Goal: Communication & Community: Answer question/provide support

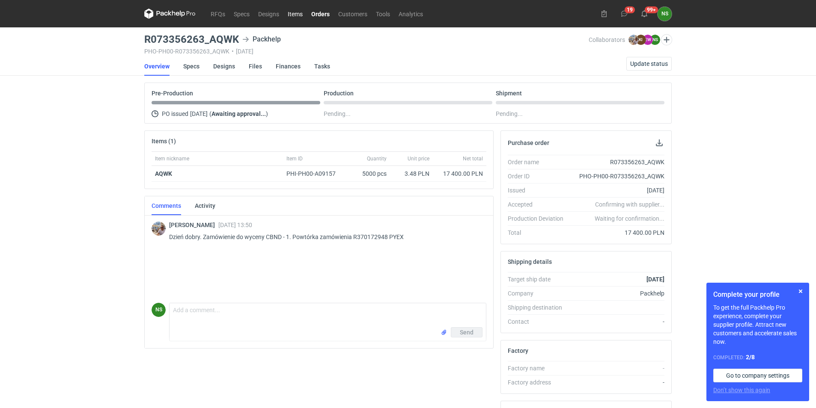
drag, startPoint x: 318, startPoint y: 12, endPoint x: 307, endPoint y: 19, distance: 13.7
click at [318, 12] on link "Orders" at bounding box center [320, 14] width 27 height 10
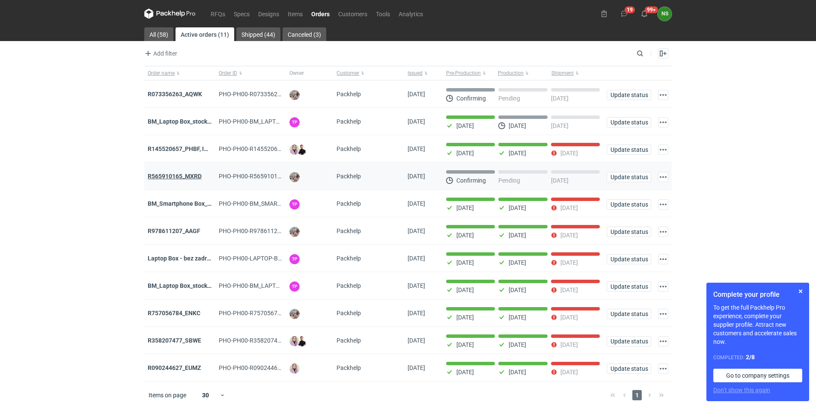
click at [188, 174] on strong "R565910165_MXRD" at bounding box center [175, 176] width 54 height 7
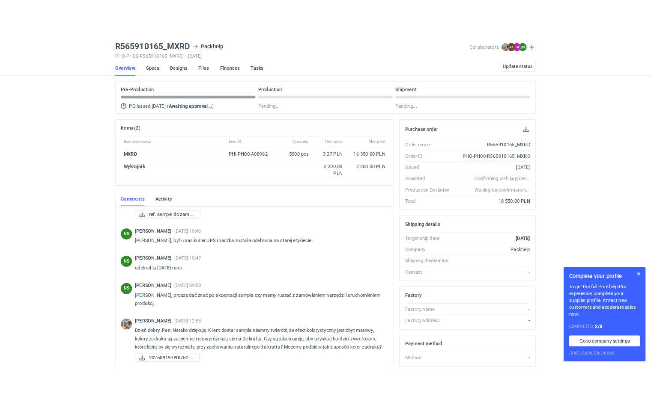
scroll to position [142, 0]
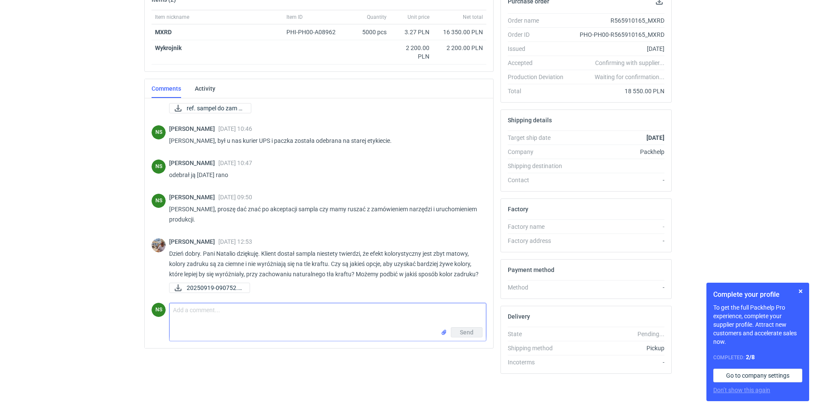
click at [194, 310] on textarea "Comment message" at bounding box center [328, 316] width 316 height 24
paste textarea "Mogę zaproponować: Białą tekturę i zadruk na szarą tekturę w postaci grafiki i …"
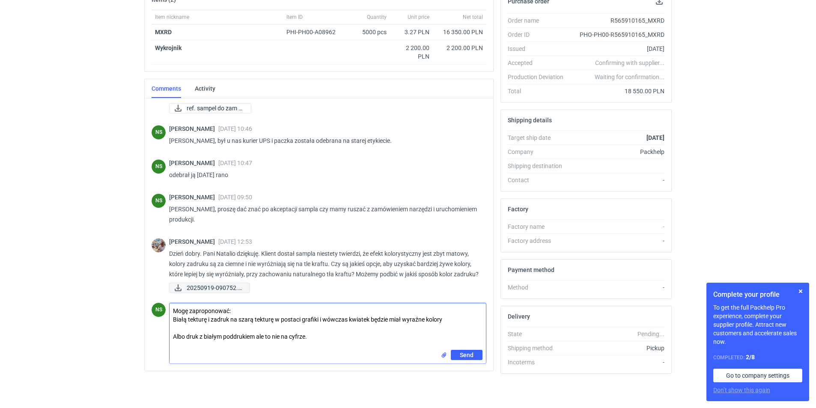
type textarea "Mogę zaproponować: Białą tekturę i zadruk na szarą tekturę w postaci grafiki i …"
click at [204, 286] on span "20250919-090752.jpg" at bounding box center [215, 287] width 56 height 9
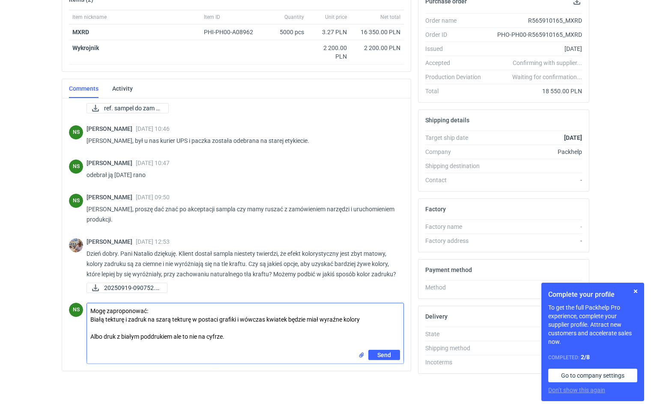
click at [158, 312] on textarea "Mogę zaproponować: Białą tekturę i zadruk na szarą tekturę w postaci grafiki i …" at bounding box center [245, 327] width 316 height 47
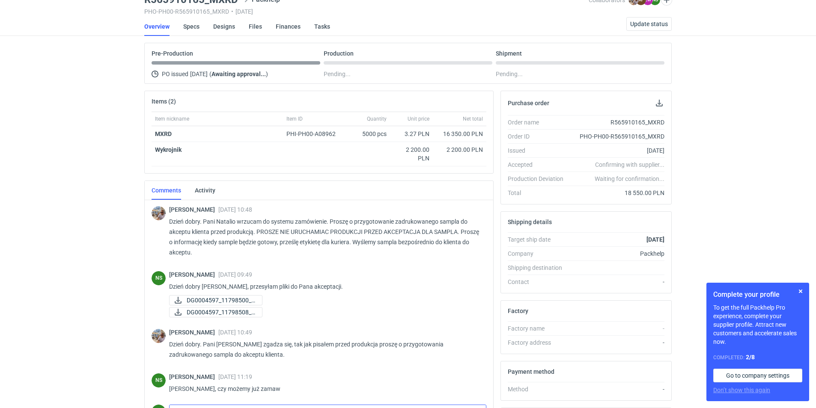
scroll to position [0, 0]
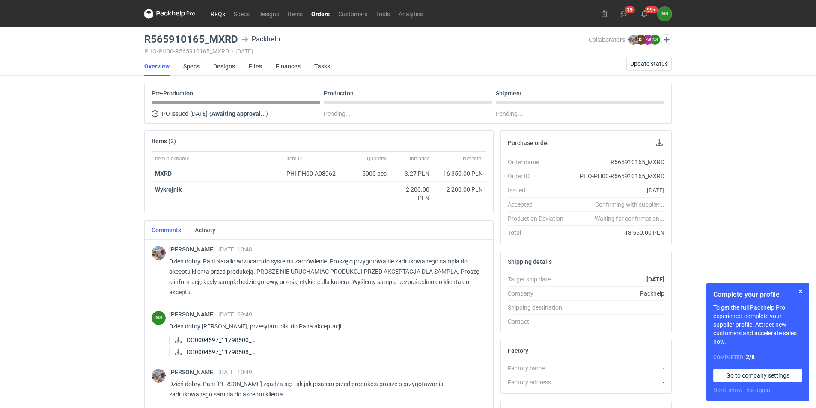
click at [215, 14] on link "RFQs" at bounding box center [217, 14] width 23 height 10
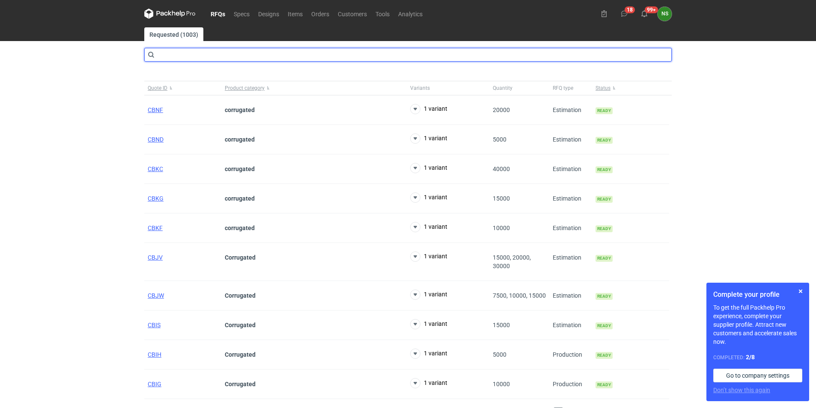
click at [220, 55] on input "text" at bounding box center [407, 55] width 527 height 14
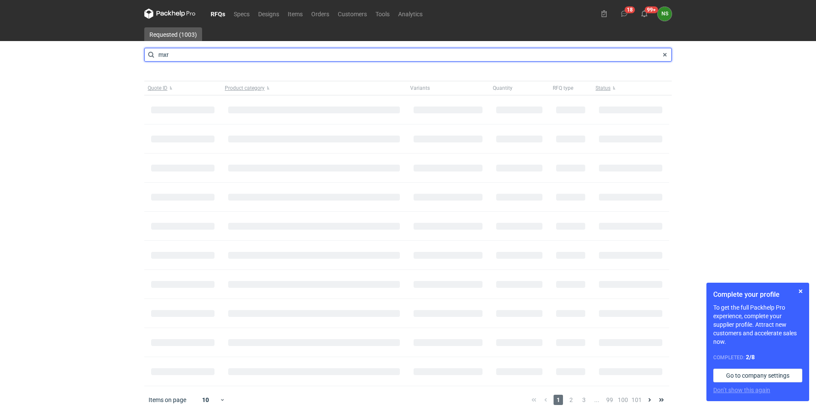
type input "mxrd"
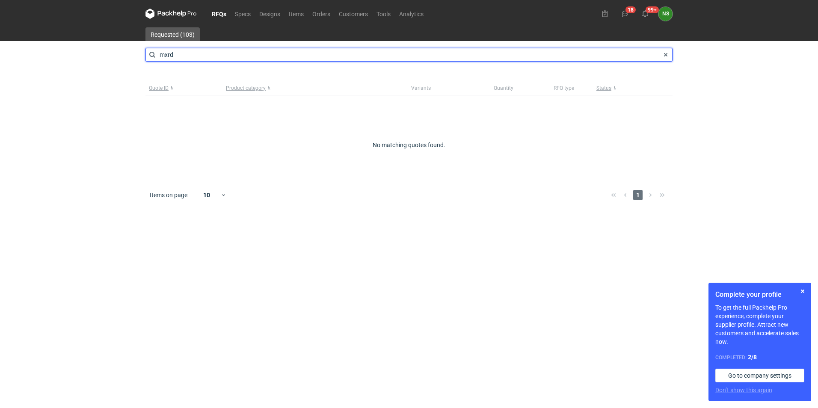
drag, startPoint x: 179, startPoint y: 56, endPoint x: 85, endPoint y: 54, distance: 93.8
click at [87, 54] on div "RFQs Specs Designs Items Orders Customers Tools Analytics 18 99+ NS Natalia Stę…" at bounding box center [409, 204] width 818 height 408
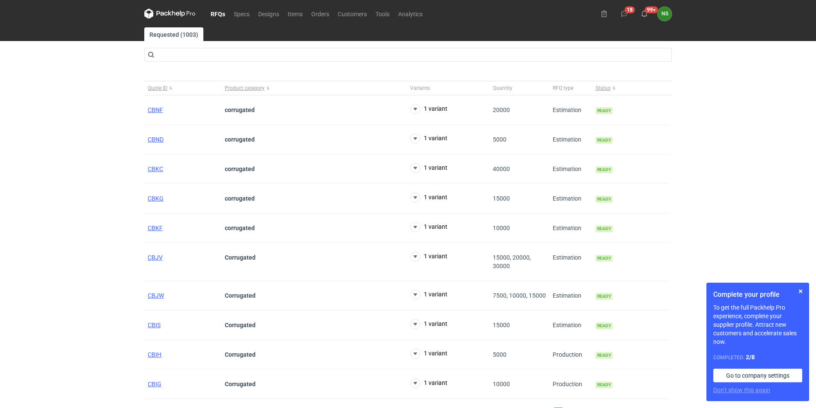
click at [179, 15] on icon at bounding box center [177, 14] width 3 height 4
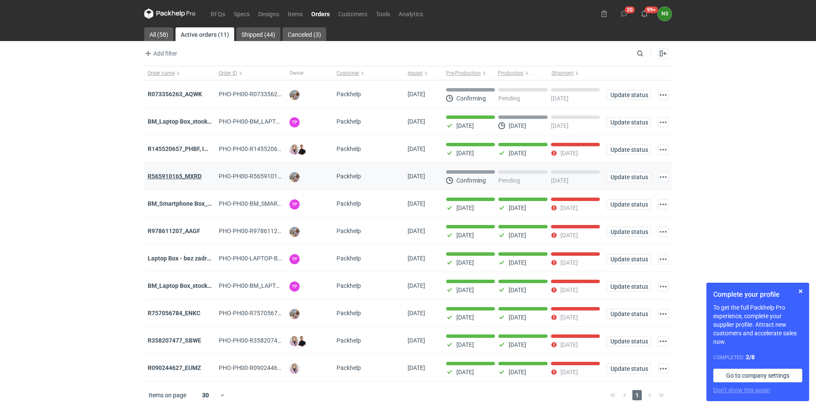
click at [185, 176] on strong "R565910165_MXRD" at bounding box center [175, 176] width 54 height 7
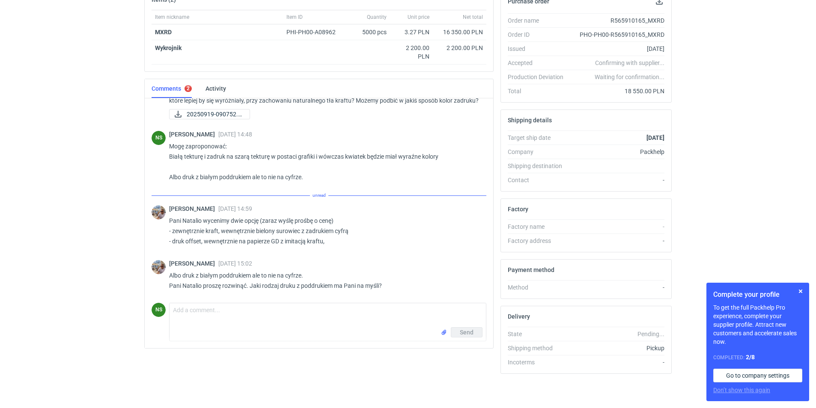
scroll to position [655, 0]
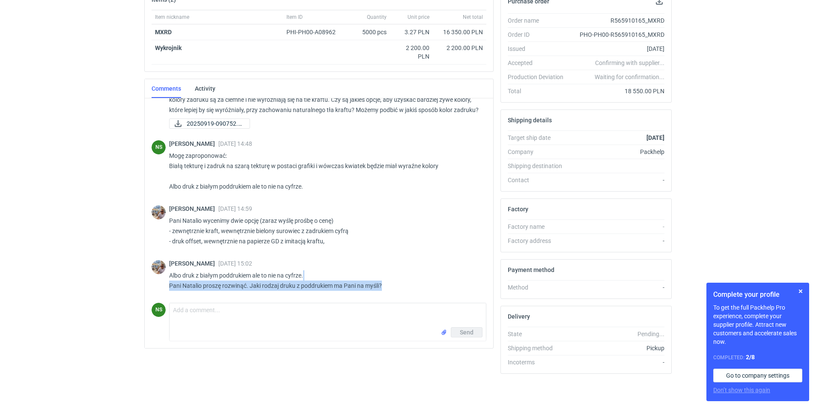
drag, startPoint x: 486, startPoint y: 289, endPoint x: 486, endPoint y: 276, distance: 13.7
click at [486, 276] on div "Michał Palasek 16 Sep 2025 12:28 Dziękuję :) proszę tylko o informację czy różn…" at bounding box center [319, 223] width 348 height 250
click at [199, 123] on span "20250919-090752.jpg" at bounding box center [215, 123] width 56 height 9
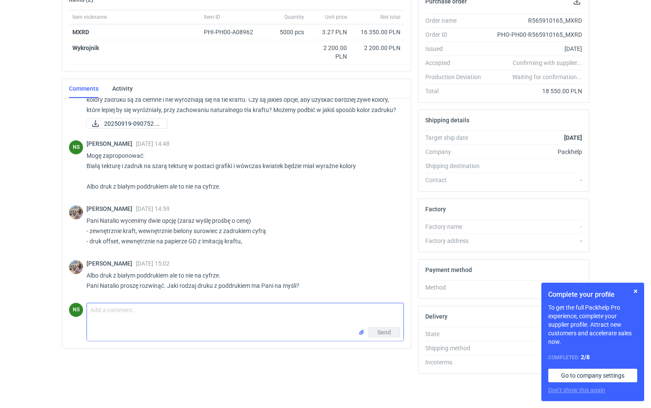
click at [155, 317] on textarea "Comment message" at bounding box center [245, 316] width 316 height 24
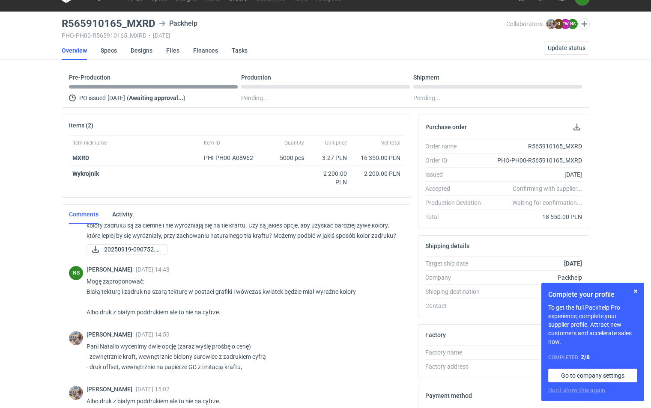
scroll to position [0, 0]
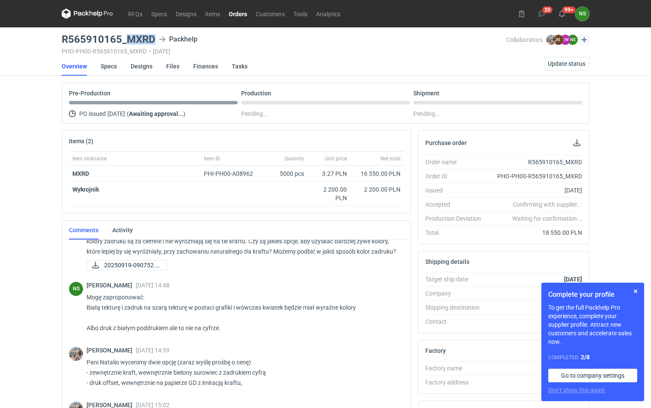
drag, startPoint x: 154, startPoint y: 39, endPoint x: 127, endPoint y: 41, distance: 27.5
click at [127, 41] on h3 "R565910165_MXRD" at bounding box center [109, 39] width 94 height 10
copy h3 "MXRD"
click at [134, 12] on link "RFQs" at bounding box center [135, 14] width 23 height 10
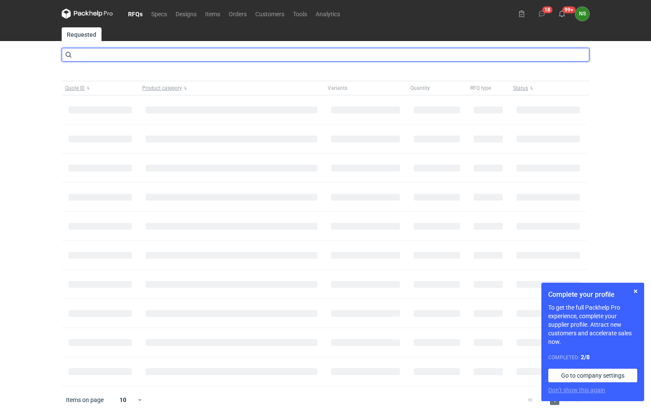
click at [158, 59] on input "text" at bounding box center [325, 55] width 527 height 14
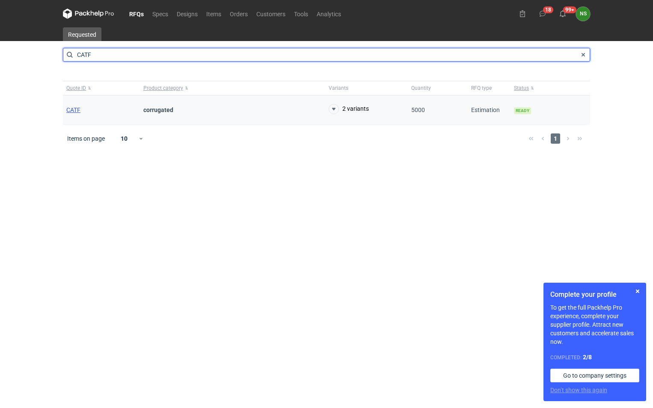
type input "CATF"
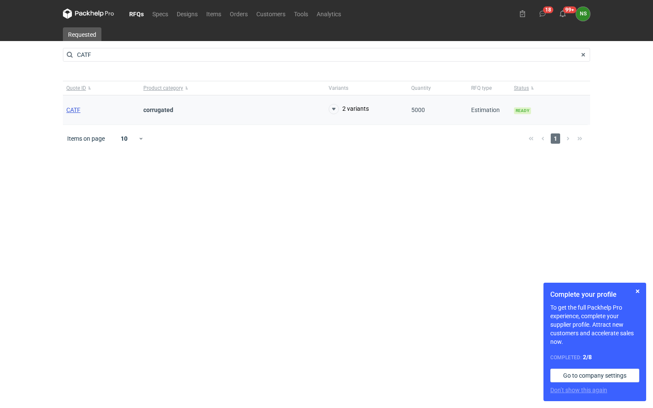
click at [68, 110] on span "CATF" at bounding box center [73, 110] width 14 height 7
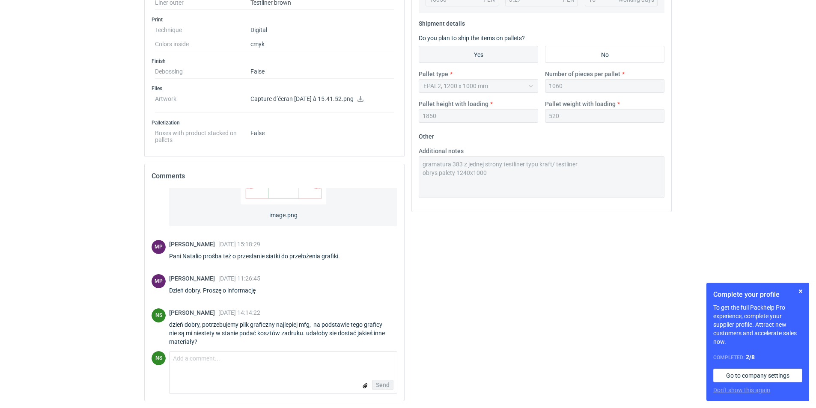
scroll to position [276, 0]
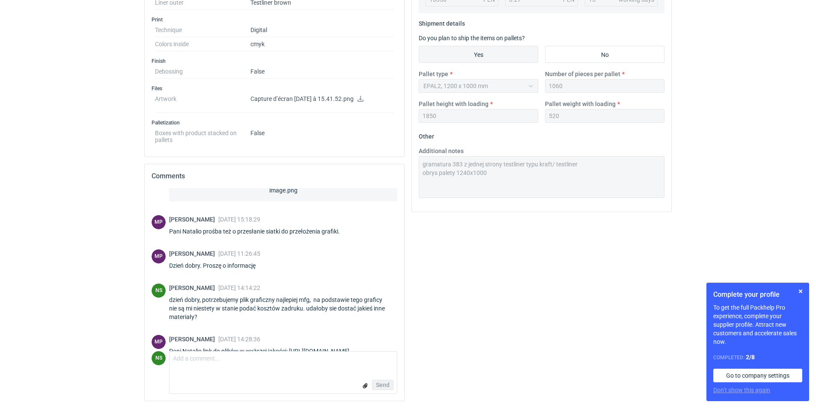
drag, startPoint x: 398, startPoint y: 269, endPoint x: 399, endPoint y: 280, distance: 10.3
click at [399, 280] on div "NS Natalia Stępak 21 Jul 2025 12:44:18 Panie Macieju, piękna grafika ale w druk…" at bounding box center [274, 294] width 259 height 213
drag, startPoint x: 397, startPoint y: 270, endPoint x: 396, endPoint y: 276, distance: 6.5
click at [396, 276] on div "NS Natalia Stępak 21 Jul 2025 12:44:18 Panie Macieju, piękna grafika ale w druk…" at bounding box center [274, 294] width 259 height 213
drag, startPoint x: 394, startPoint y: 269, endPoint x: 396, endPoint y: 302, distance: 33.0
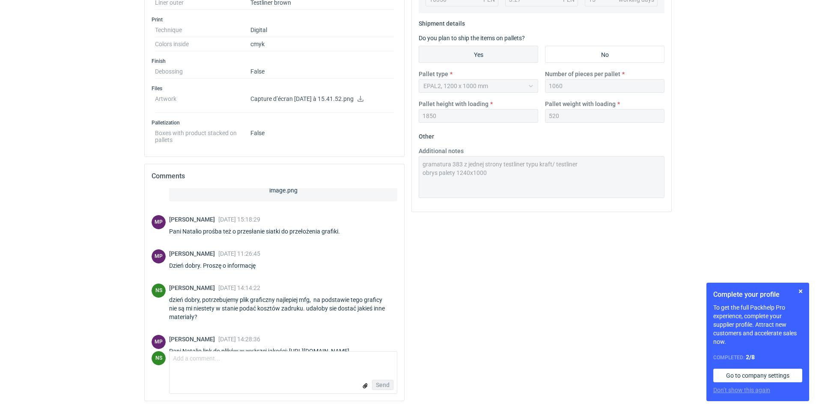
click at [396, 302] on div "NS Natalia Stępak 21 Jul 2025 12:44:18 Panie Macieju, piękna grafika ale w druk…" at bounding box center [275, 270] width 246 height 164
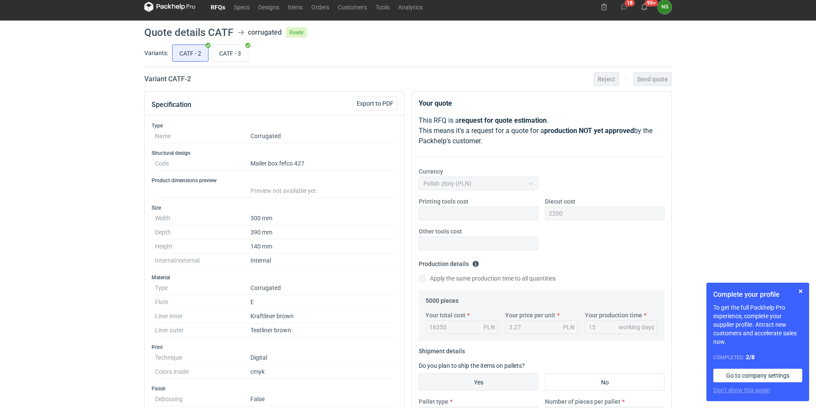
scroll to position [0, 0]
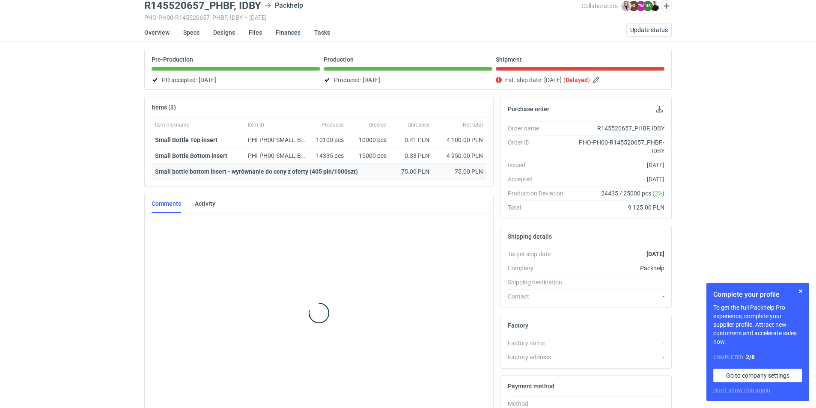
scroll to position [26, 0]
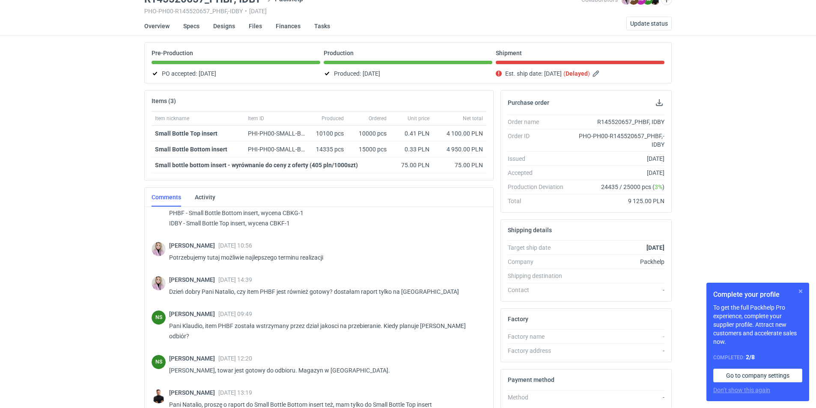
click at [800, 289] on button "button" at bounding box center [800, 291] width 10 height 10
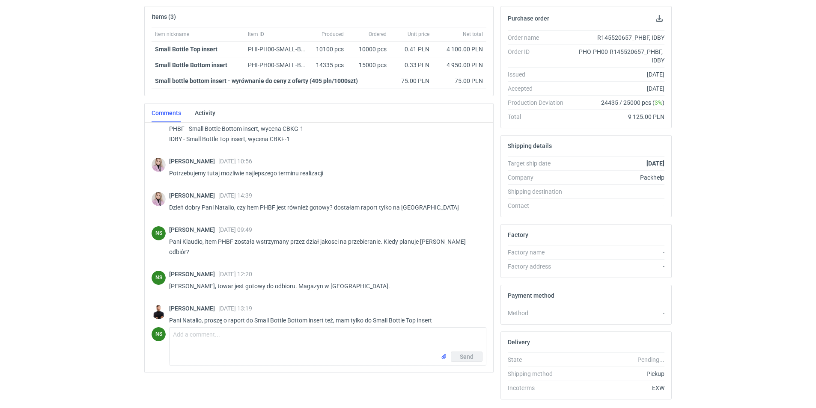
scroll to position [125, 0]
click at [245, 346] on textarea "Comment message" at bounding box center [328, 339] width 316 height 24
type textarea "Panie Tomku, dział jakości podesłał :)"
click at [474, 357] on button "Send" at bounding box center [467, 356] width 32 height 10
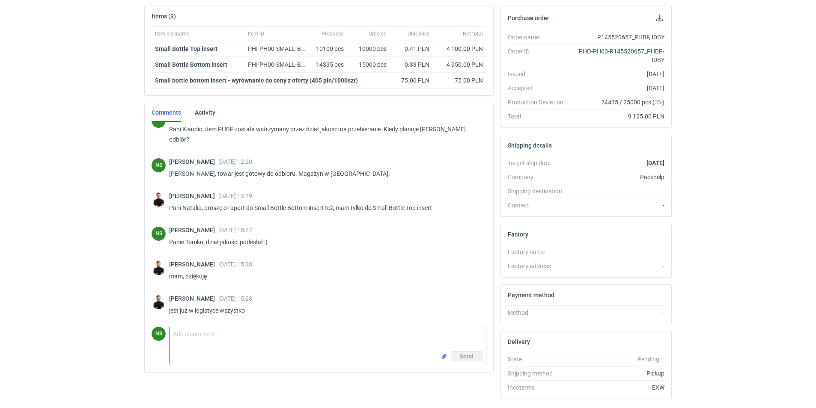
scroll to position [128, 0]
